Goal: Task Accomplishment & Management: Use online tool/utility

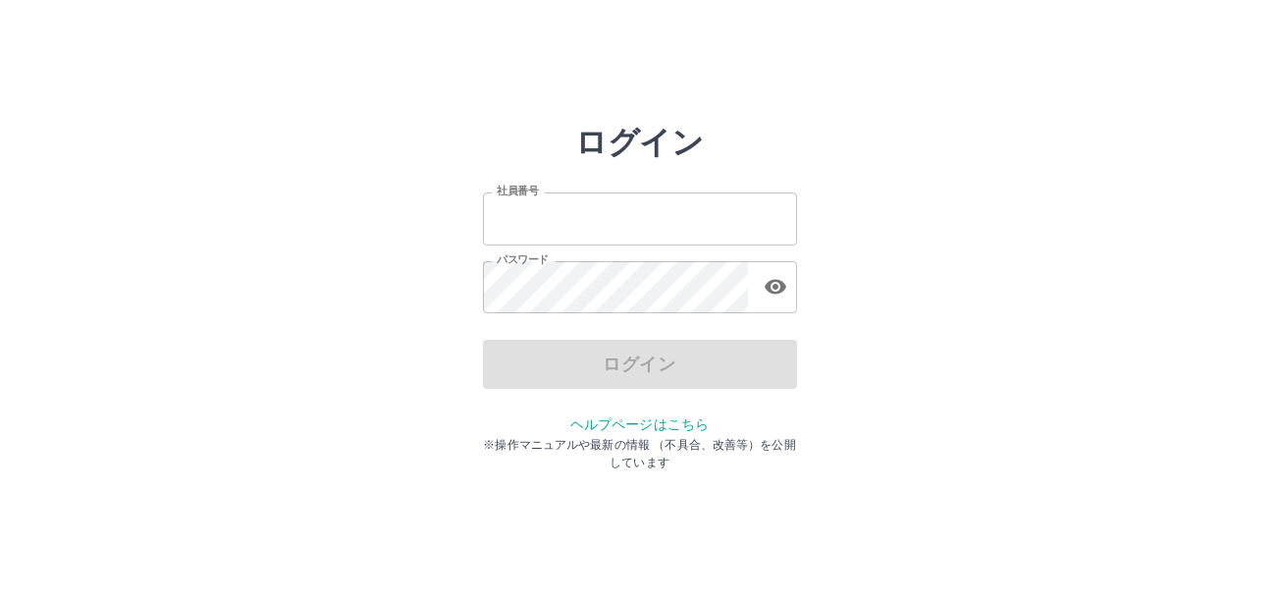
type input "*******"
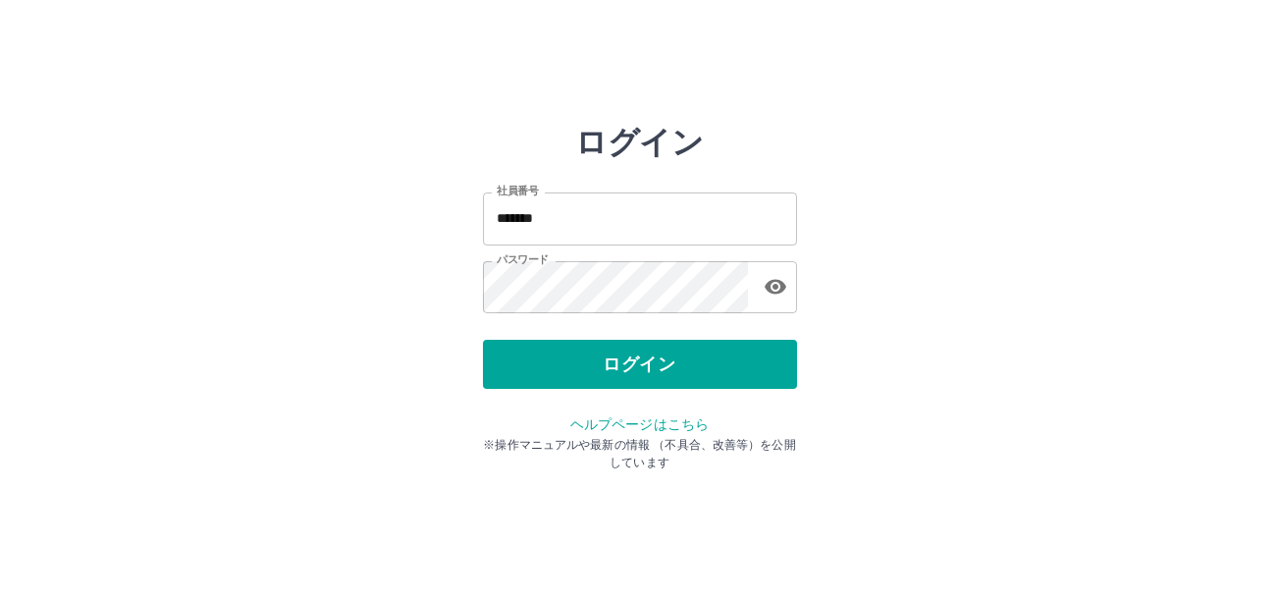
click at [589, 370] on div "ログイン" at bounding box center [640, 364] width 314 height 49
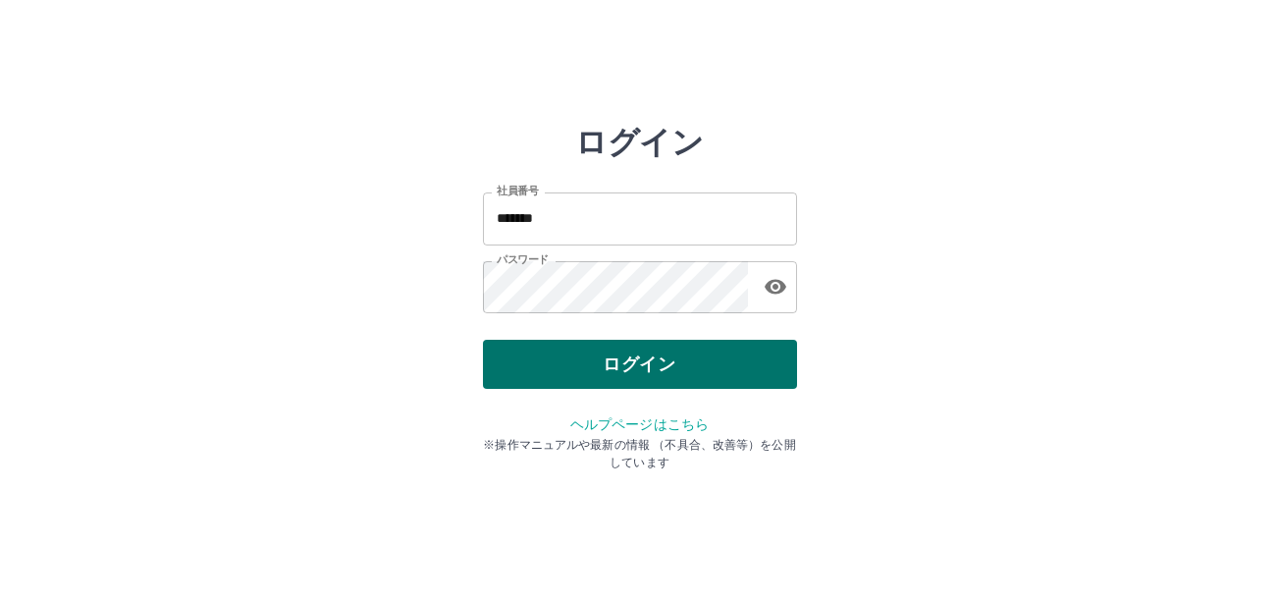
click at [628, 379] on button "ログイン" at bounding box center [640, 364] width 314 height 49
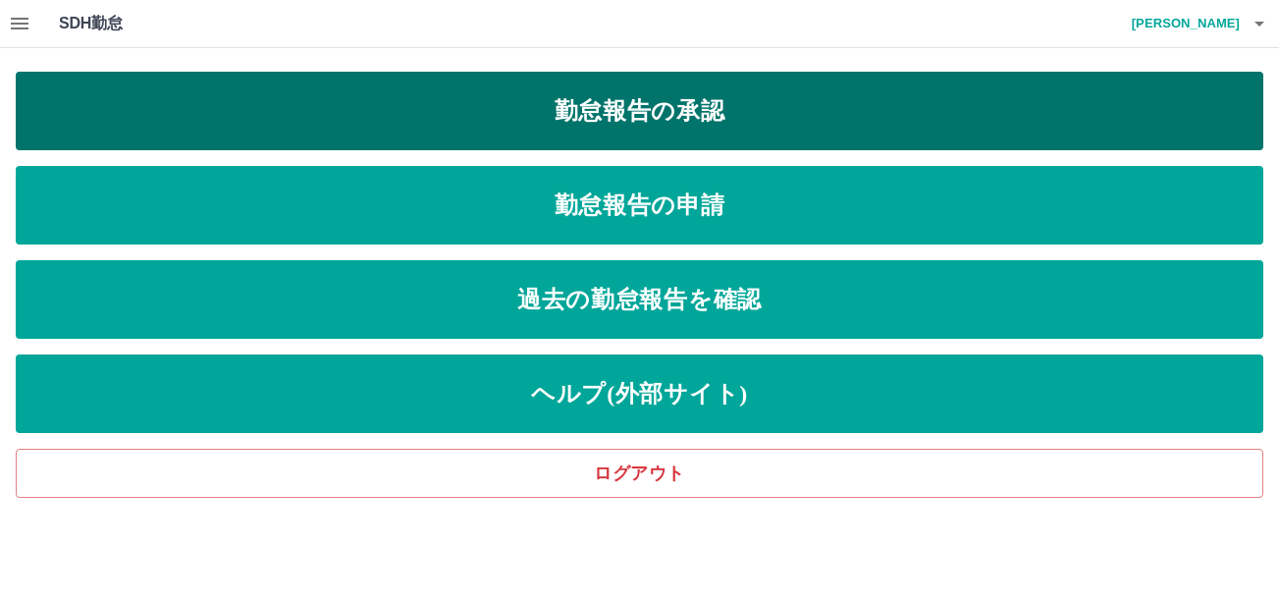
click at [624, 104] on link "勤怠報告の承認" at bounding box center [639, 111] width 1247 height 79
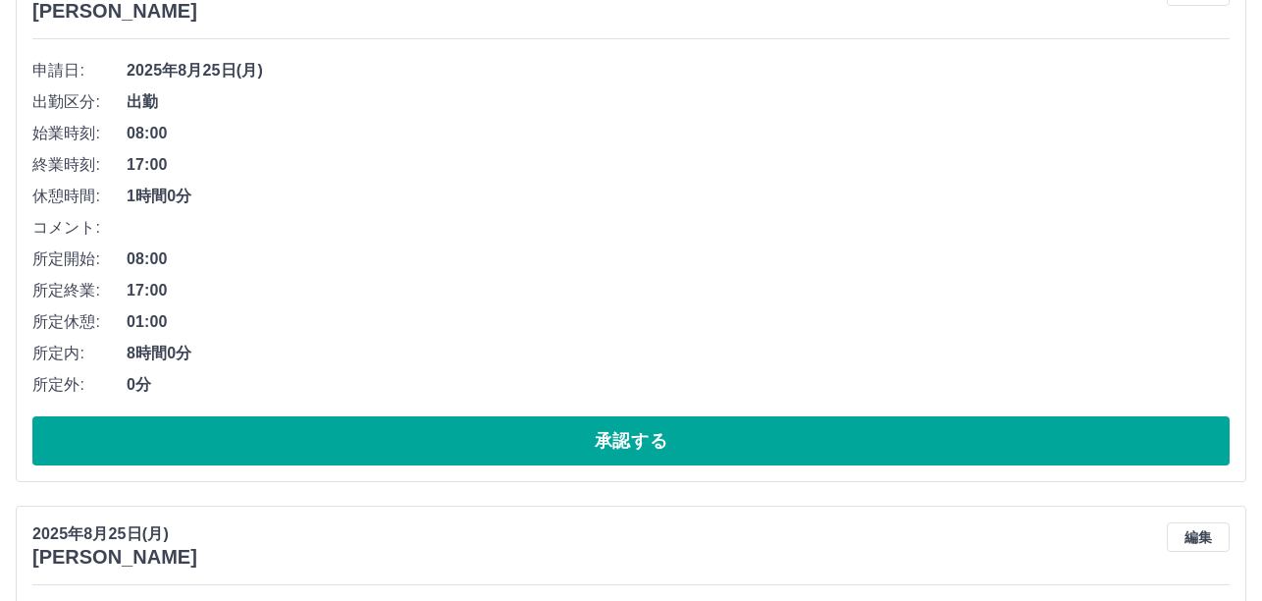
scroll to position [294, 0]
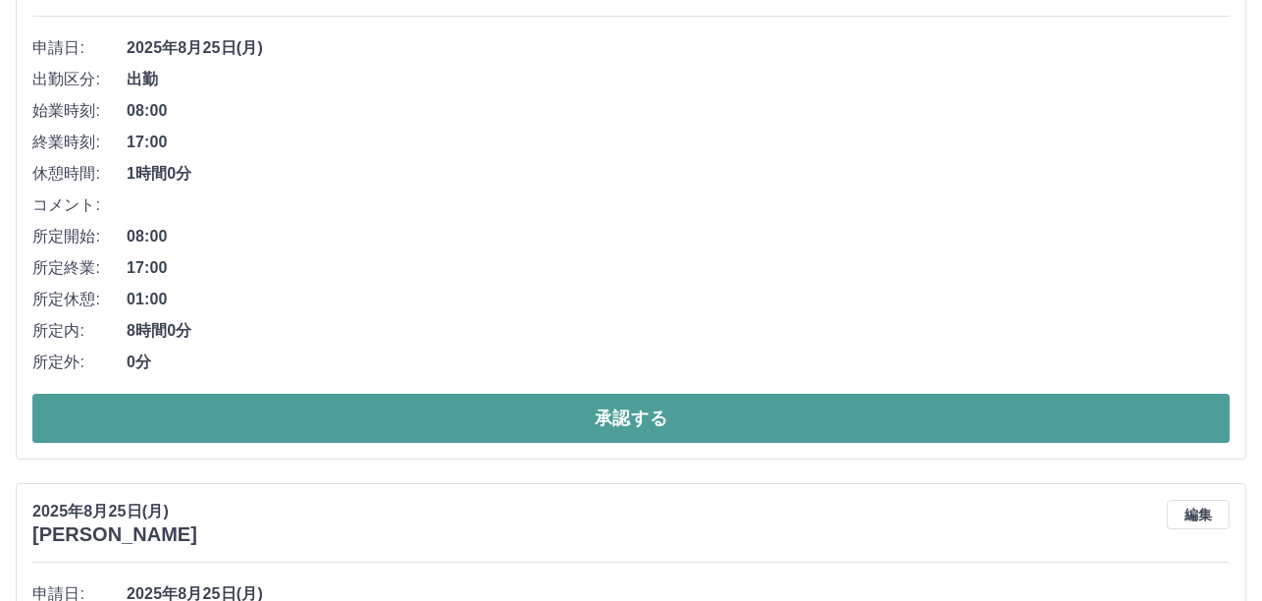
click at [586, 407] on button "承認する" at bounding box center [630, 418] width 1197 height 49
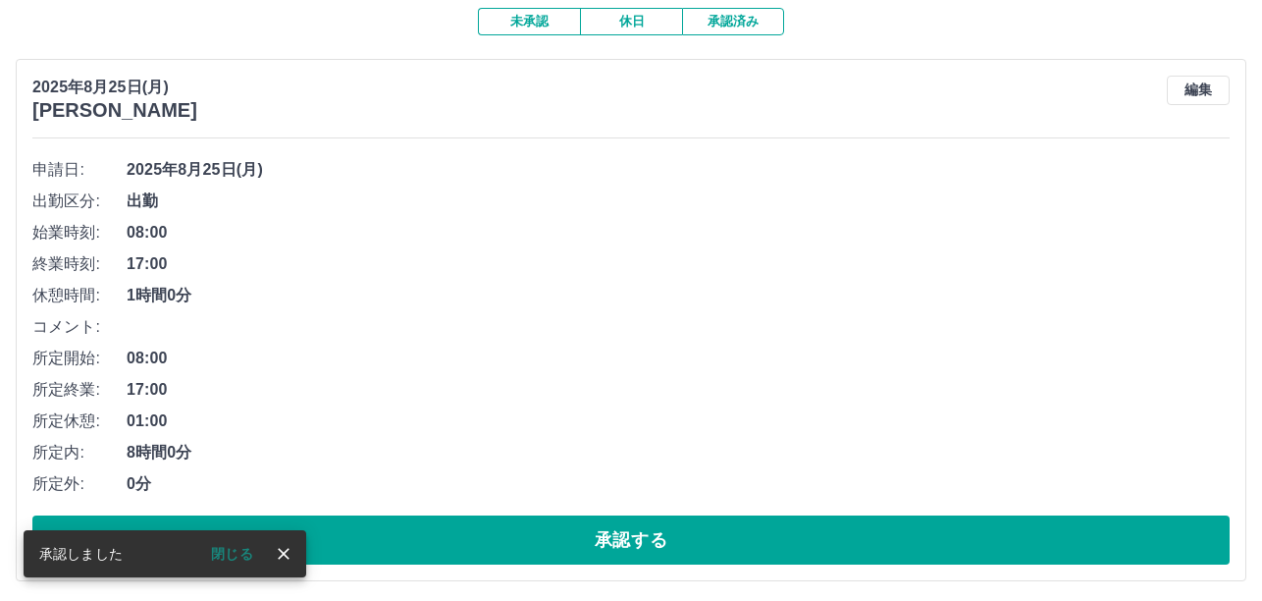
scroll to position [179, 0]
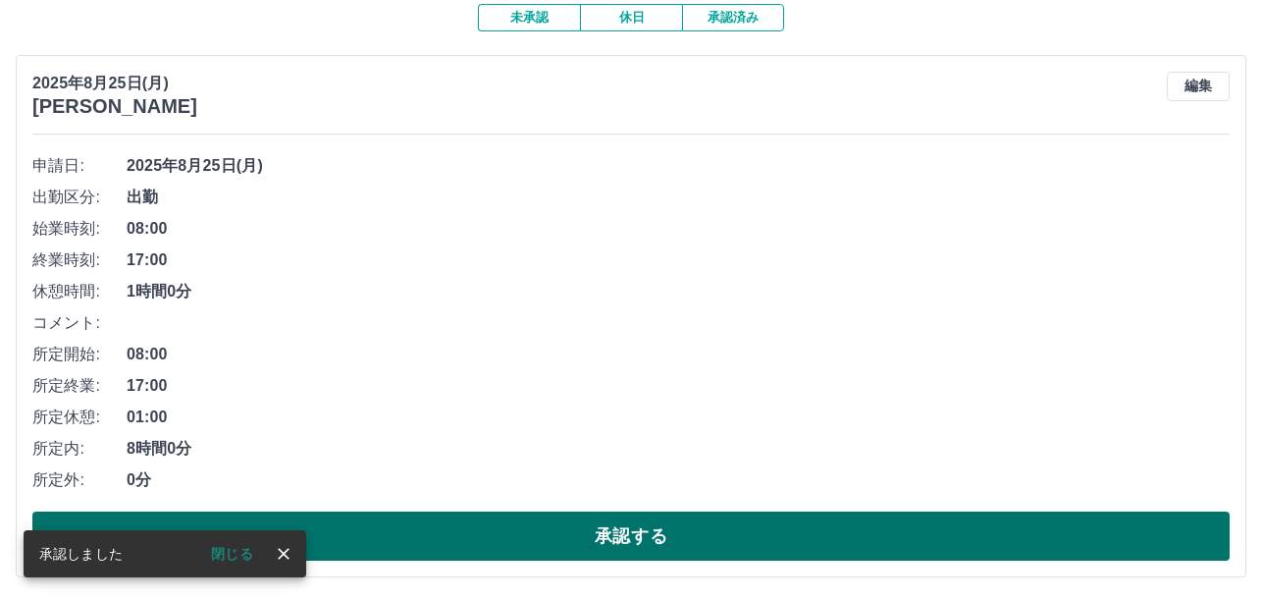
click at [628, 522] on button "承認する" at bounding box center [630, 535] width 1197 height 49
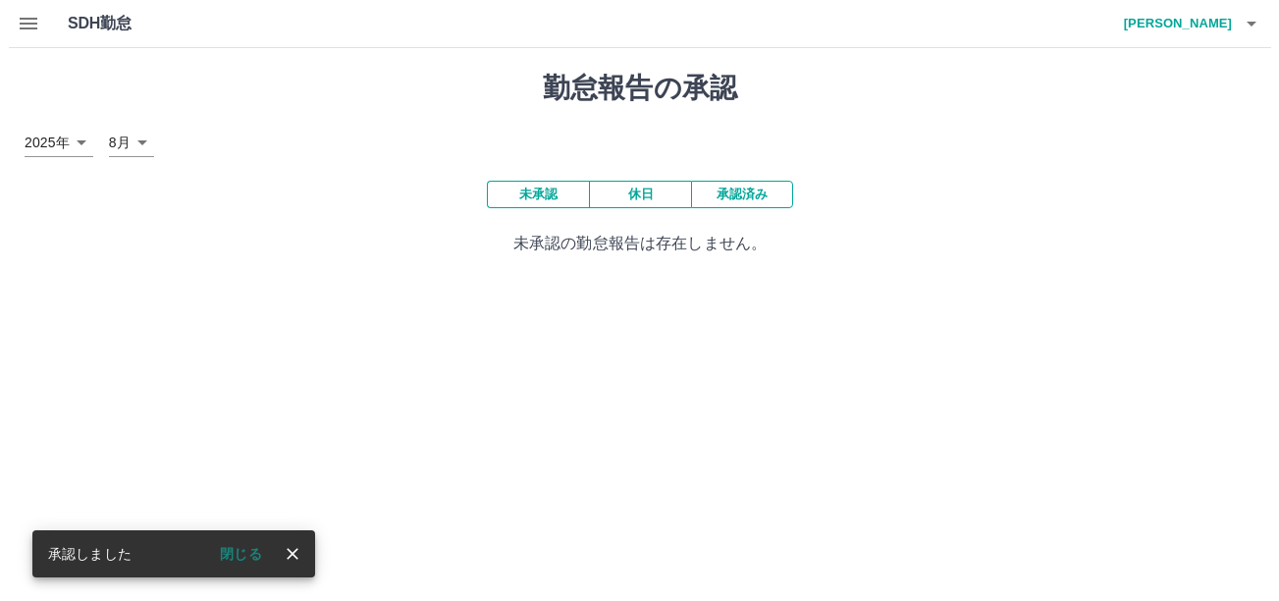
scroll to position [0, 0]
